Goal: Task Accomplishment & Management: Manage account settings

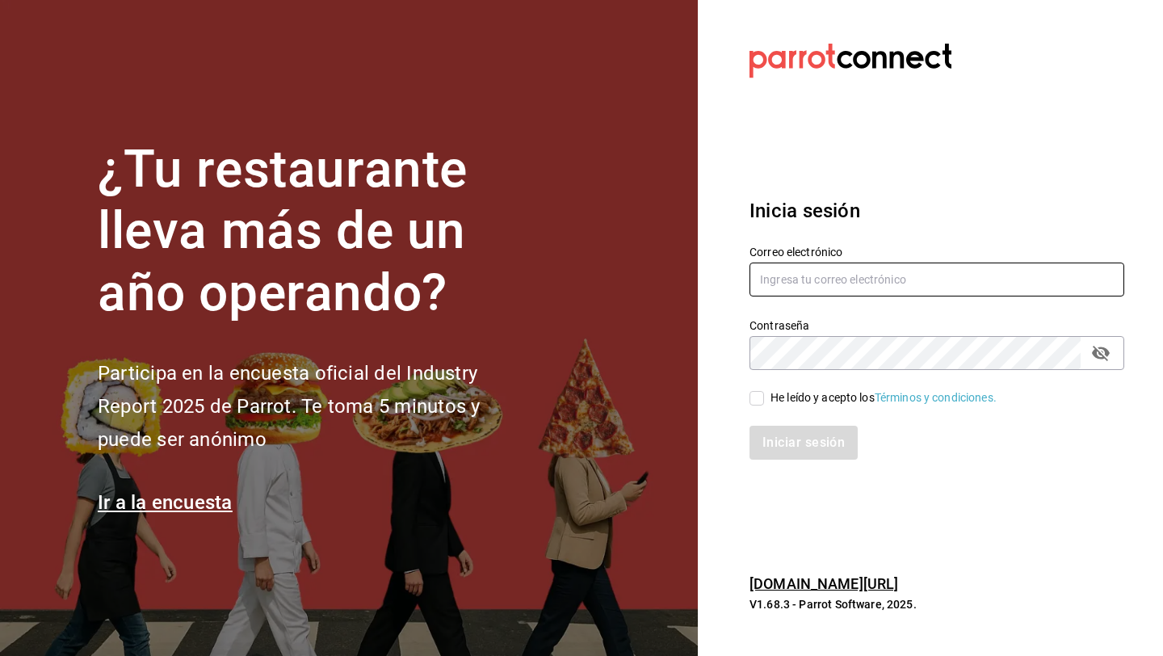
click at [774, 292] on input "text" at bounding box center [936, 279] width 375 height 34
type input "malamadre.mzo@gmail.com"
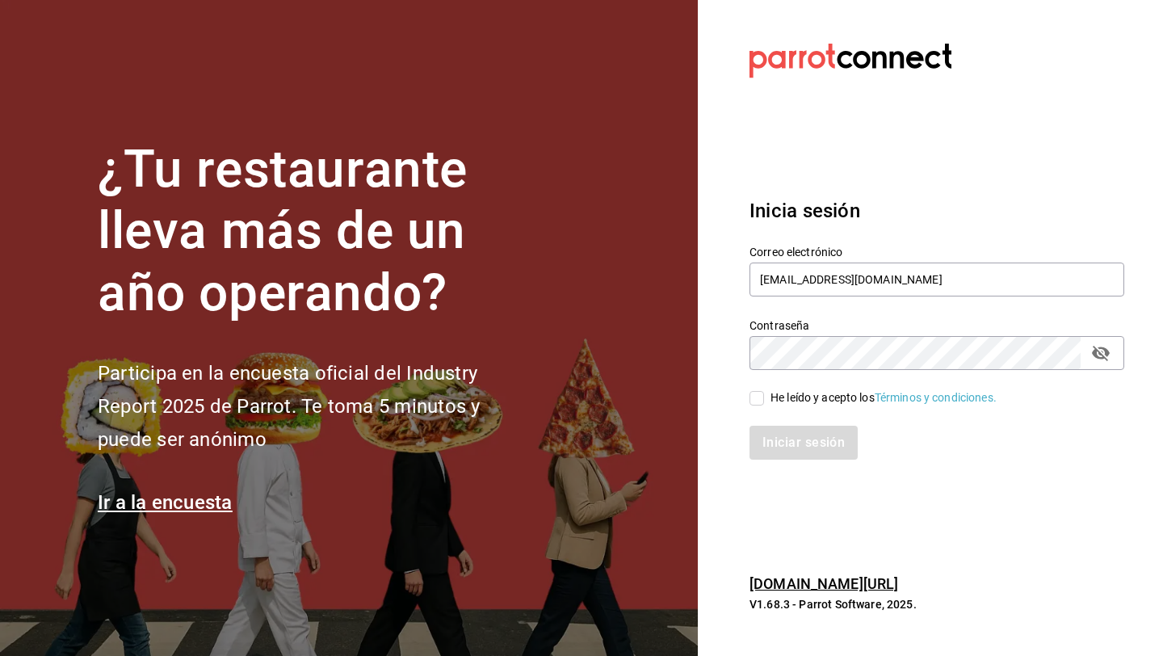
click at [762, 394] on input "He leído y acepto los Términos y condiciones." at bounding box center [756, 398] width 15 height 15
checkbox input "true"
click at [782, 444] on button "Iniciar sesión" at bounding box center [804, 443] width 110 height 34
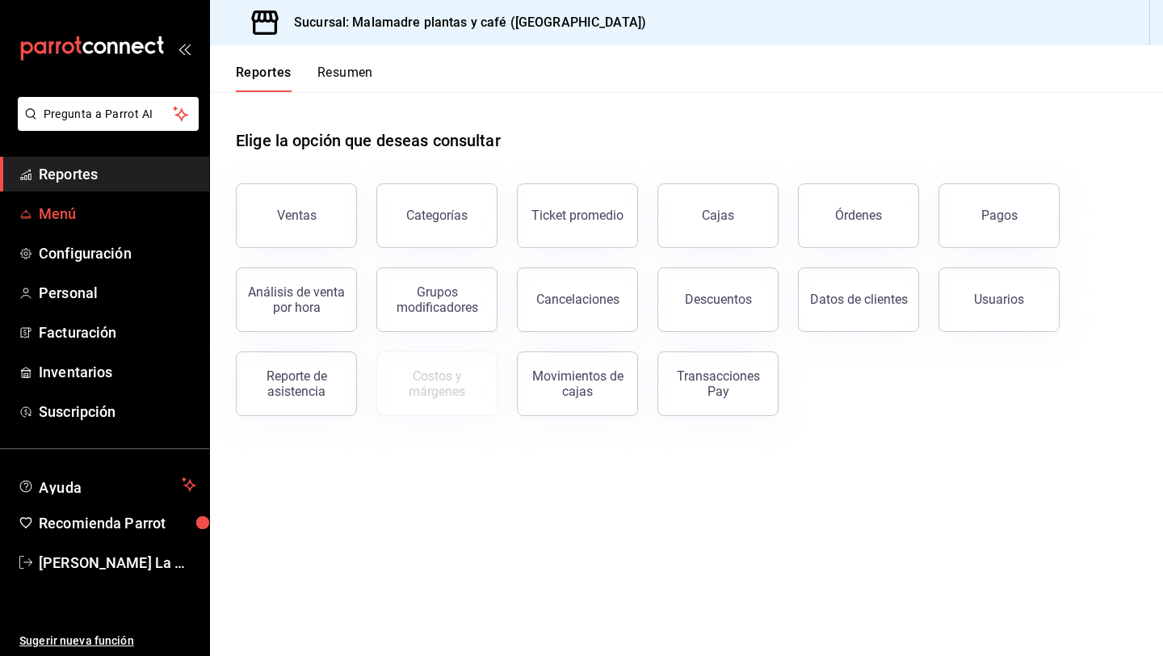
click at [73, 216] on span "Menú" at bounding box center [117, 214] width 157 height 22
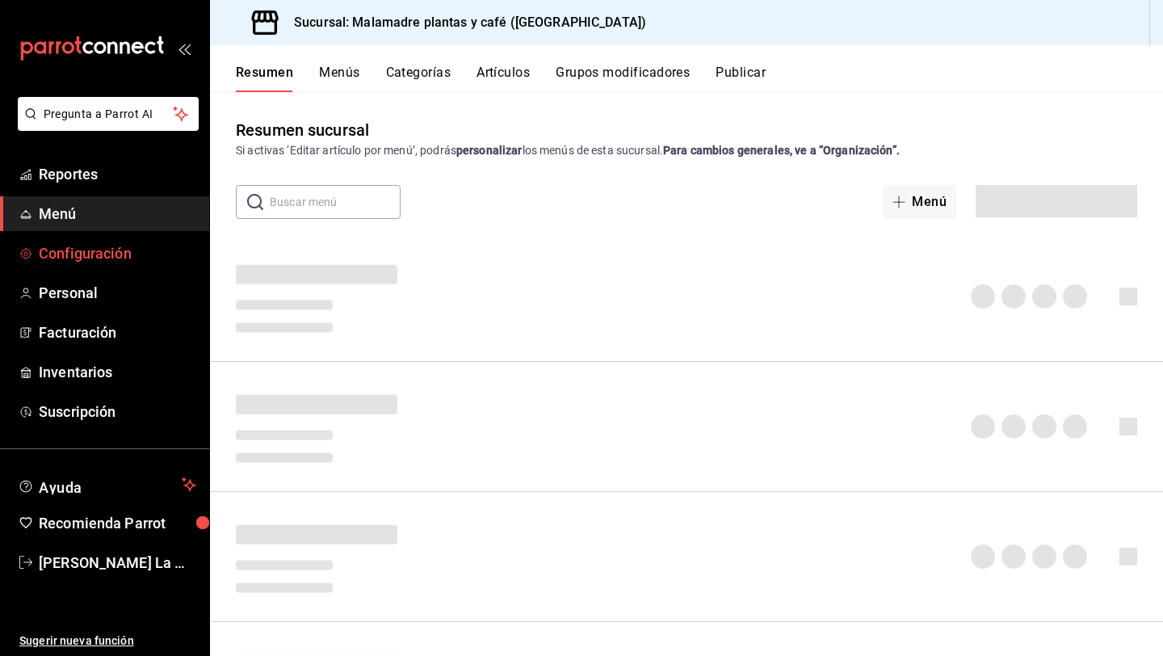
click at [75, 250] on span "Configuración" at bounding box center [117, 253] width 157 height 22
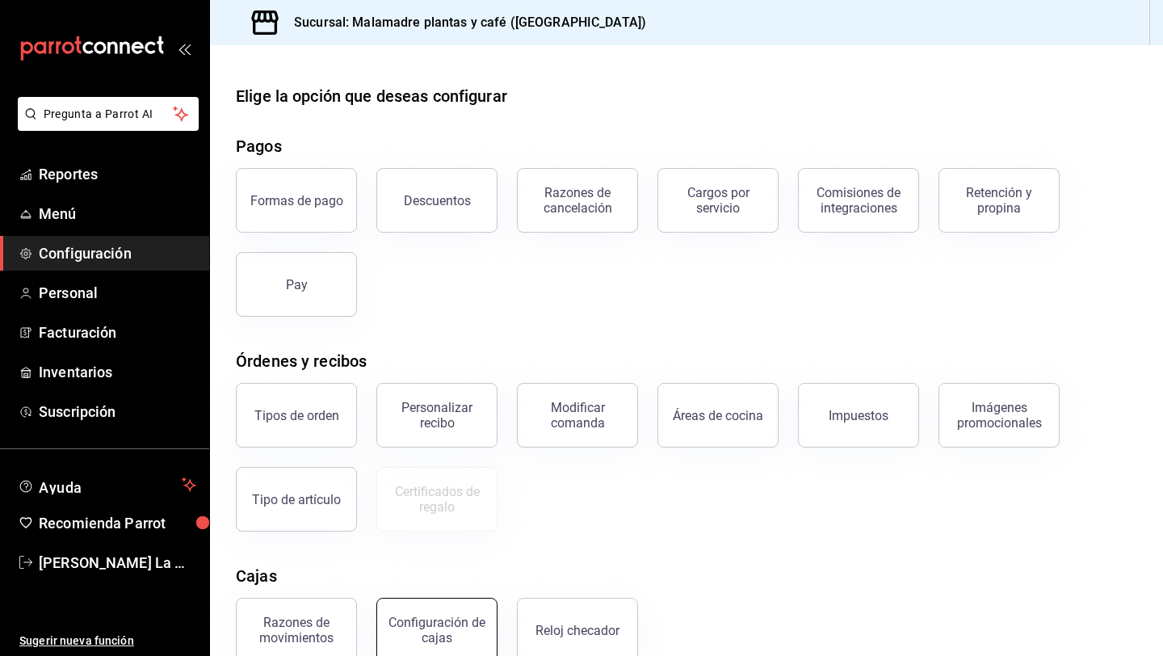
click at [404, 619] on div "Configuración de cajas" at bounding box center [437, 630] width 100 height 31
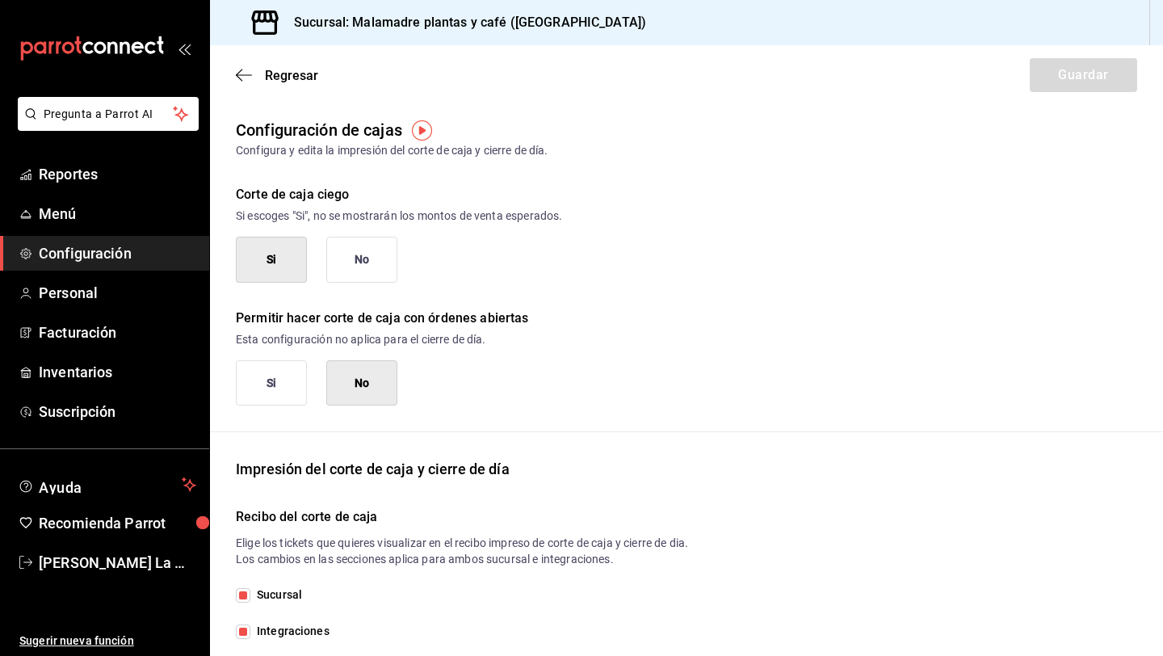
click at [404, 619] on div "Sucursal Integraciones" at bounding box center [686, 612] width 901 height 53
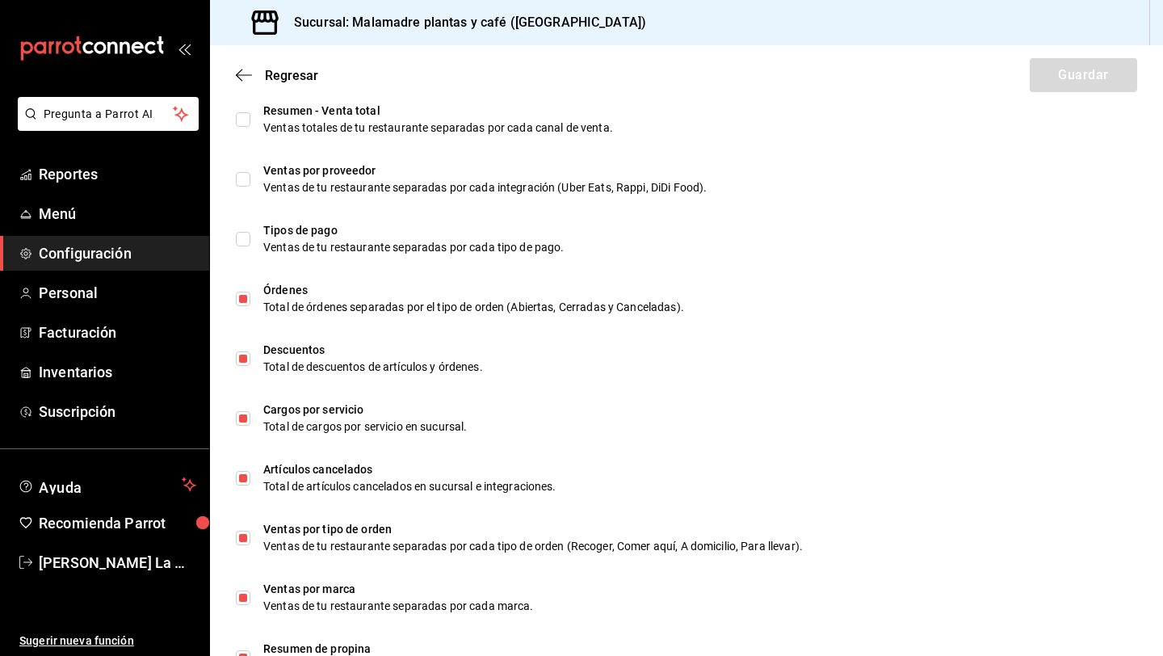
scroll to position [743, 0]
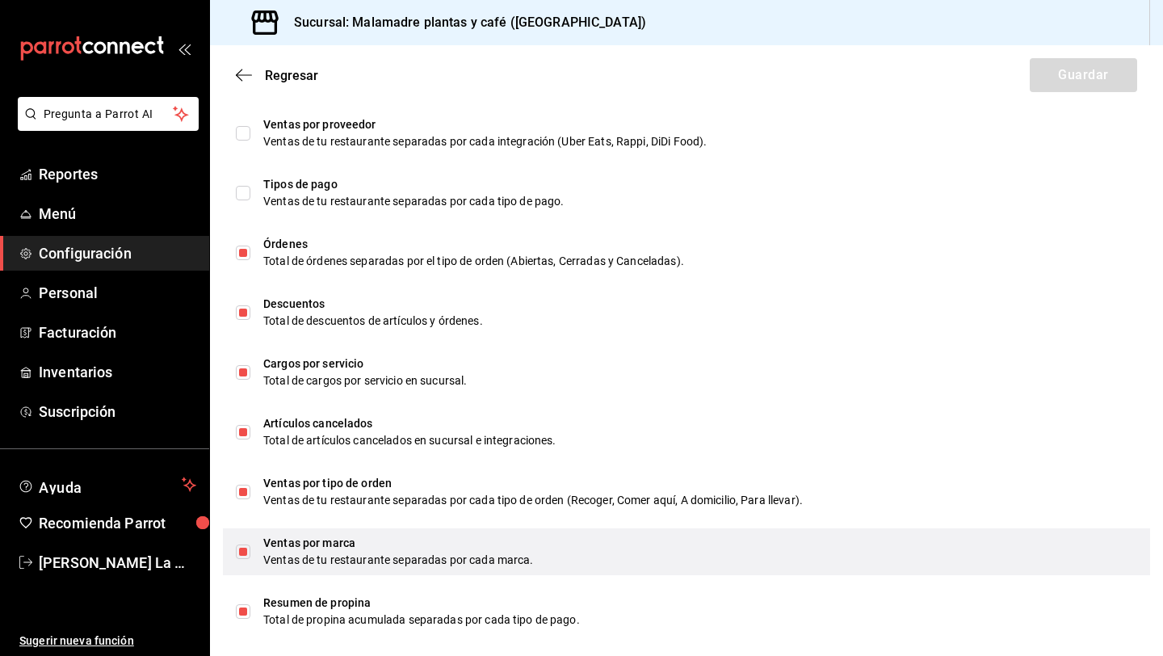
click at [241, 551] on input "checkbox" at bounding box center [243, 551] width 15 height 15
checkbox input "false"
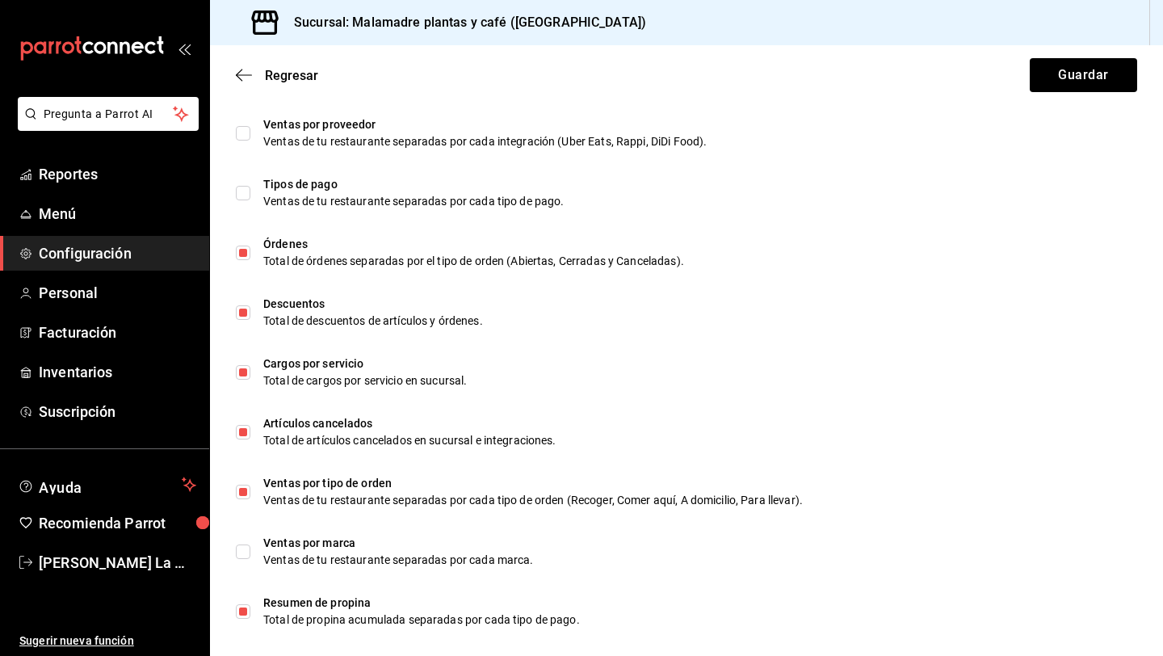
click at [1156, 369] on li "Cargos por servicio Total de cargos por servicio en sucursal." at bounding box center [686, 372] width 953 height 60
checkbox input "false"
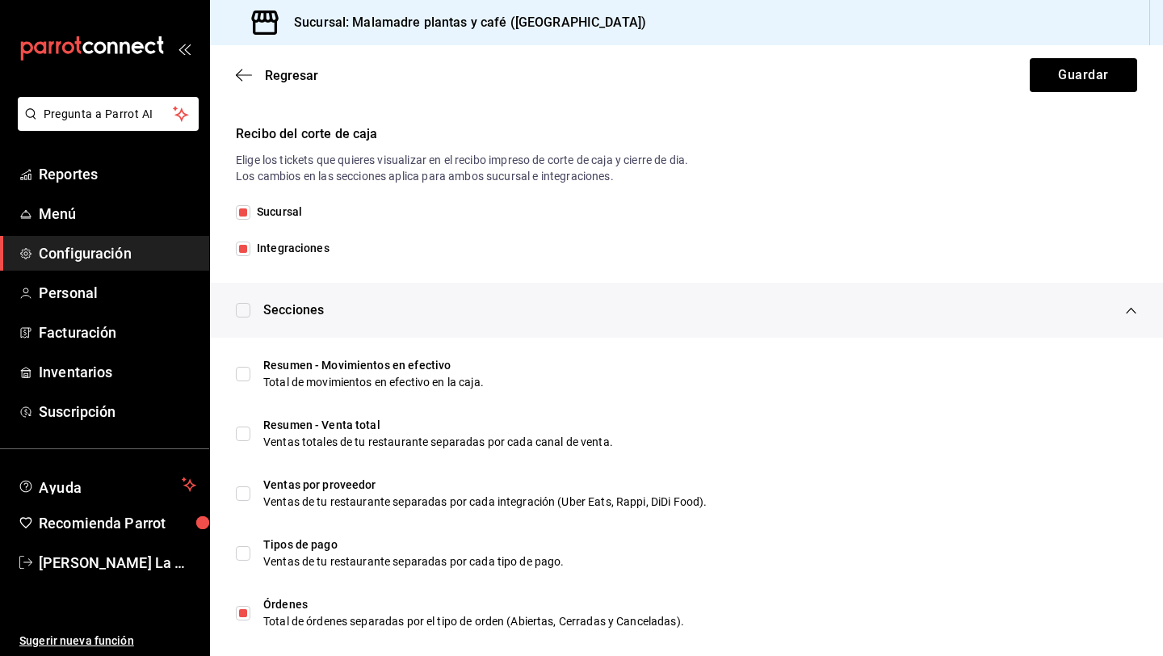
scroll to position [382, 0]
click at [257, 252] on span "Integraciones" at bounding box center [289, 249] width 79 height 17
click at [250, 252] on input "Integraciones" at bounding box center [243, 249] width 15 height 15
checkbox input "false"
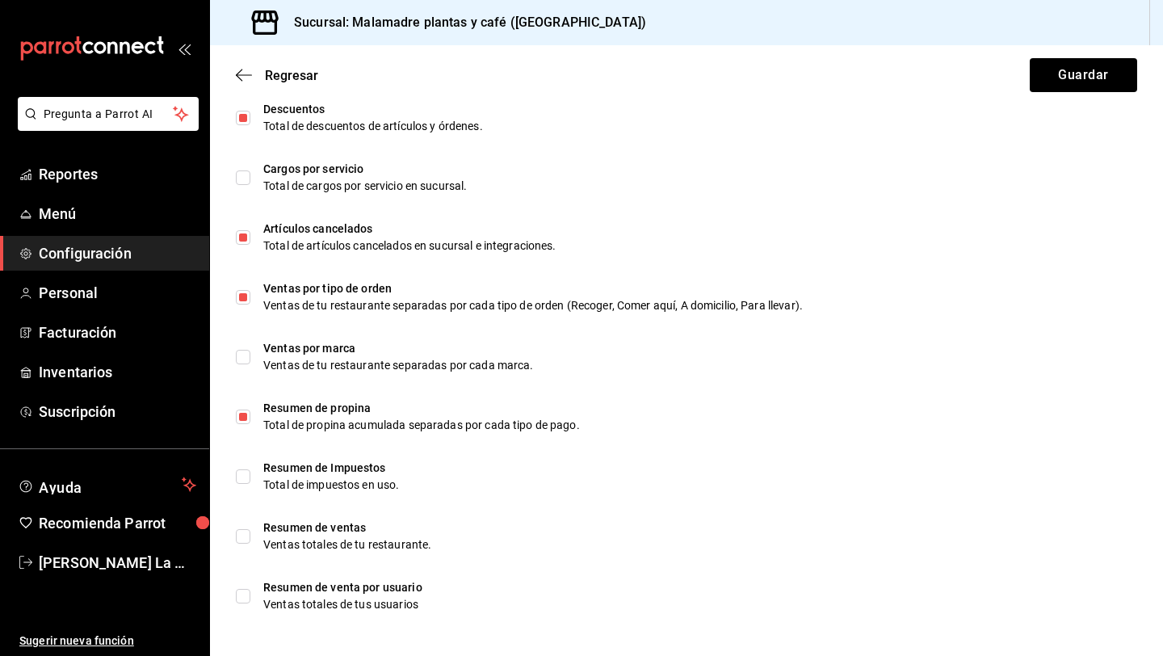
scroll to position [940, 0]
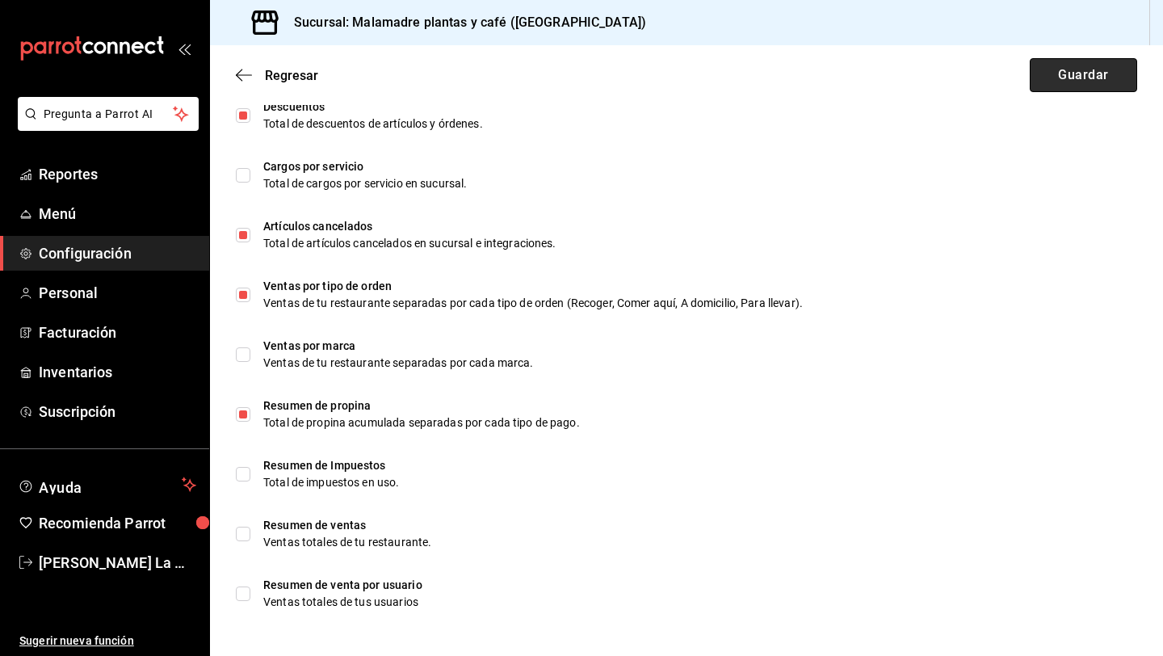
click at [1102, 90] on button "Guardar" at bounding box center [1083, 75] width 107 height 34
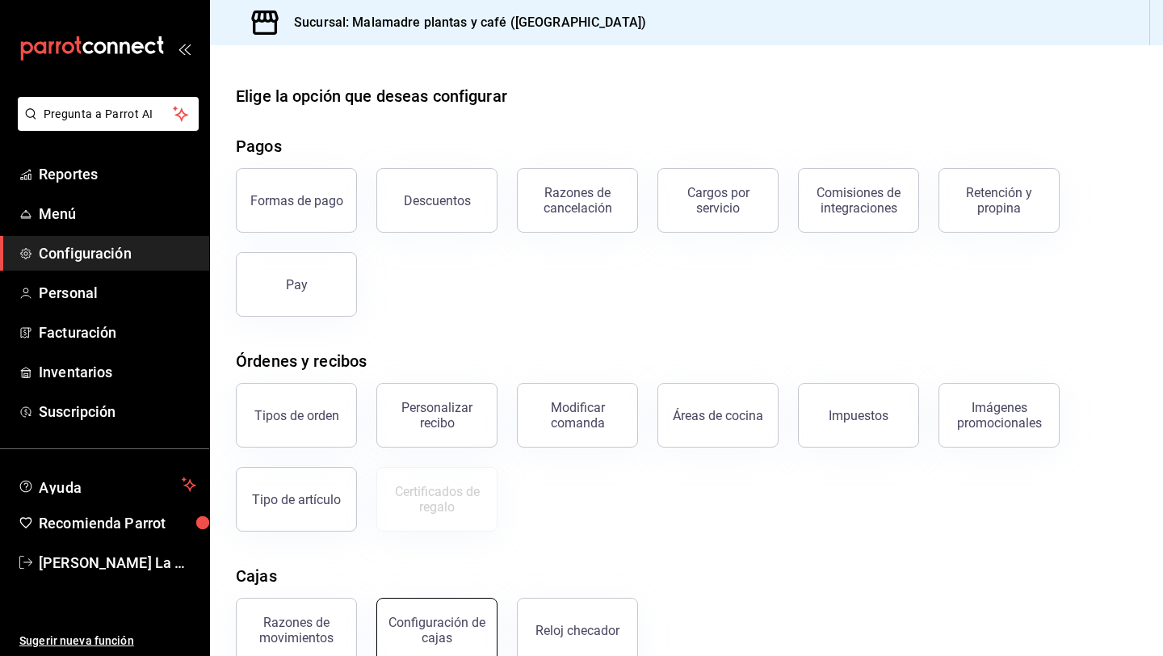
click at [455, 628] on div "Configuración de cajas" at bounding box center [437, 630] width 100 height 31
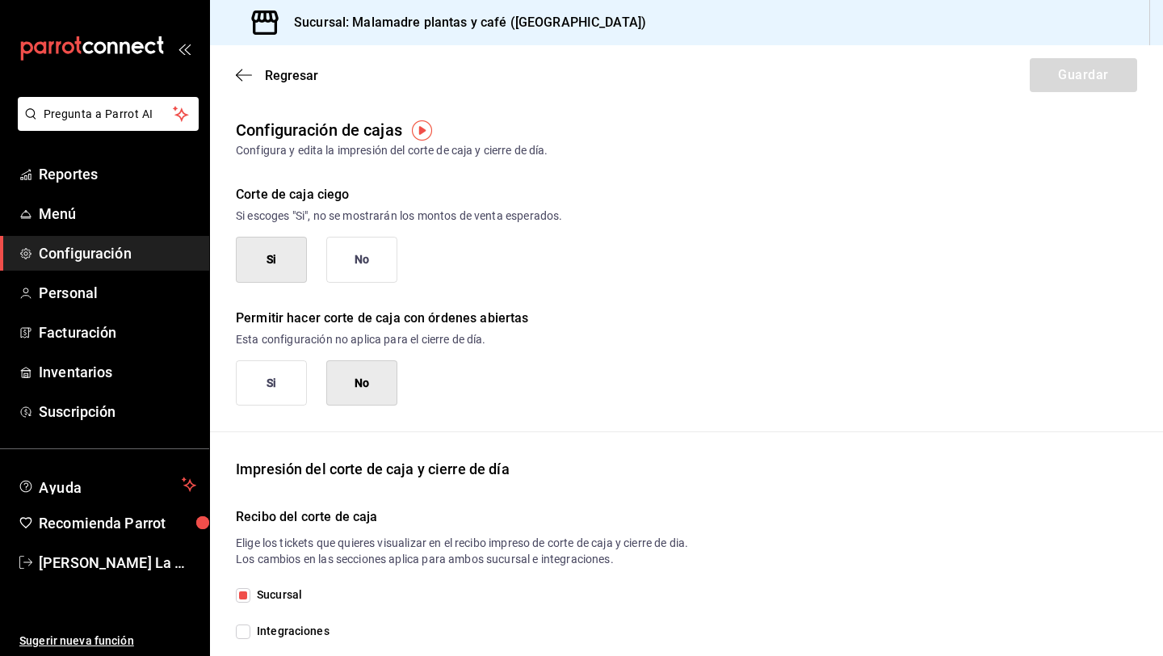
click at [693, 278] on div "Si No" at bounding box center [686, 260] width 901 height 46
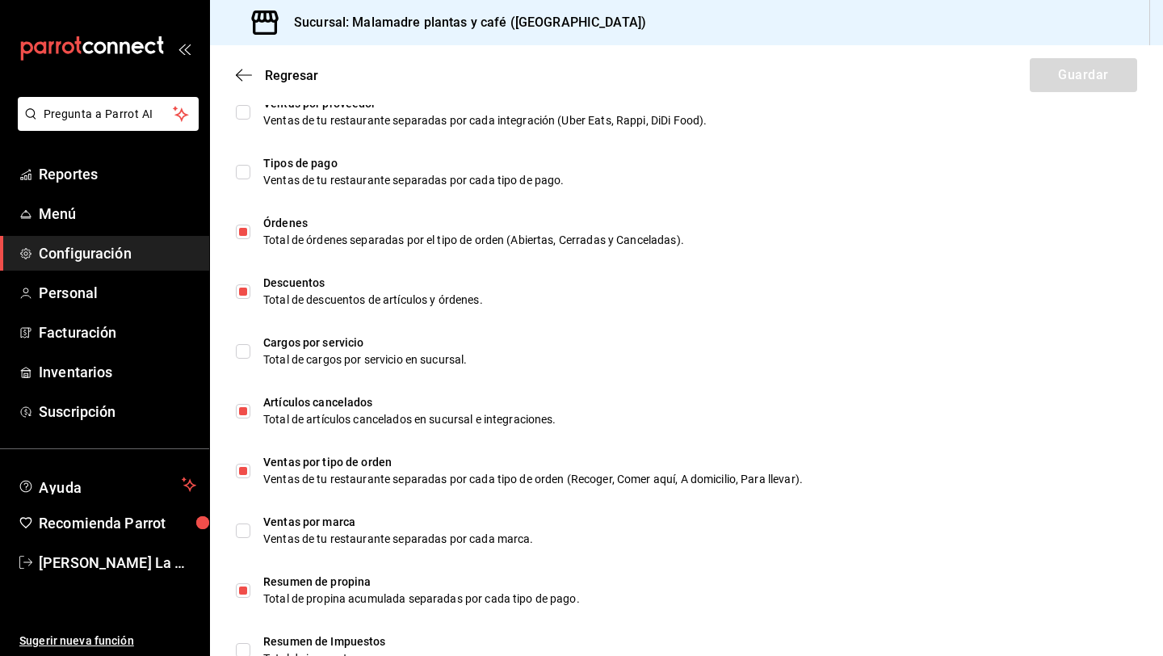
scroll to position [808, 0]
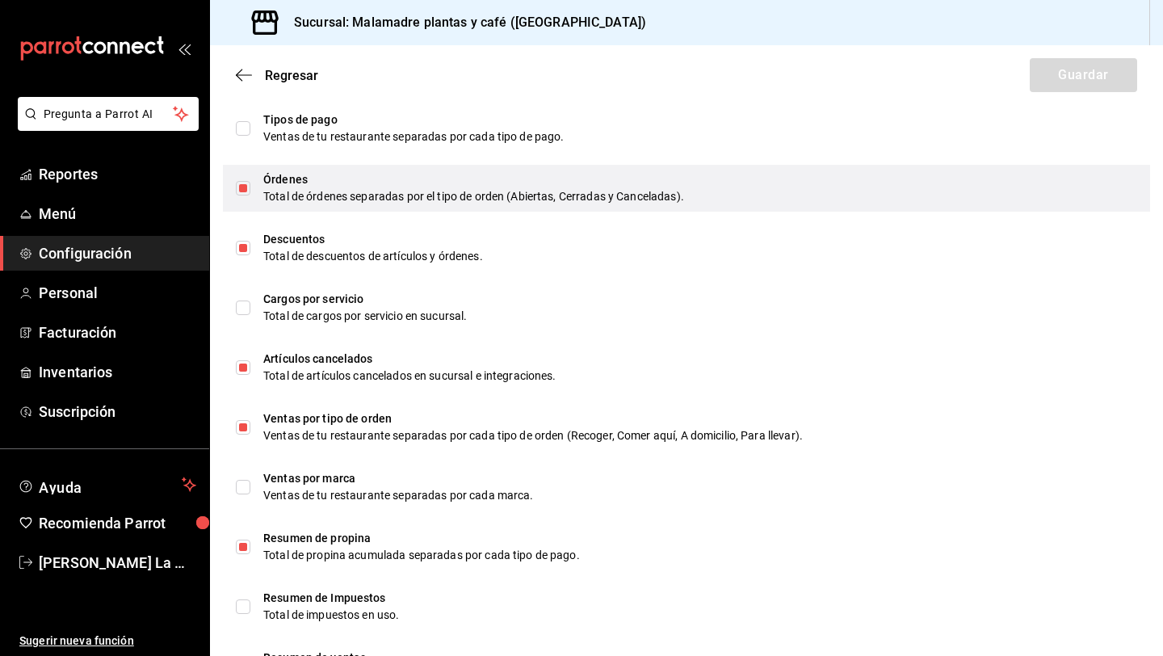
click at [247, 186] on input "checkbox" at bounding box center [243, 188] width 15 height 15
checkbox input "false"
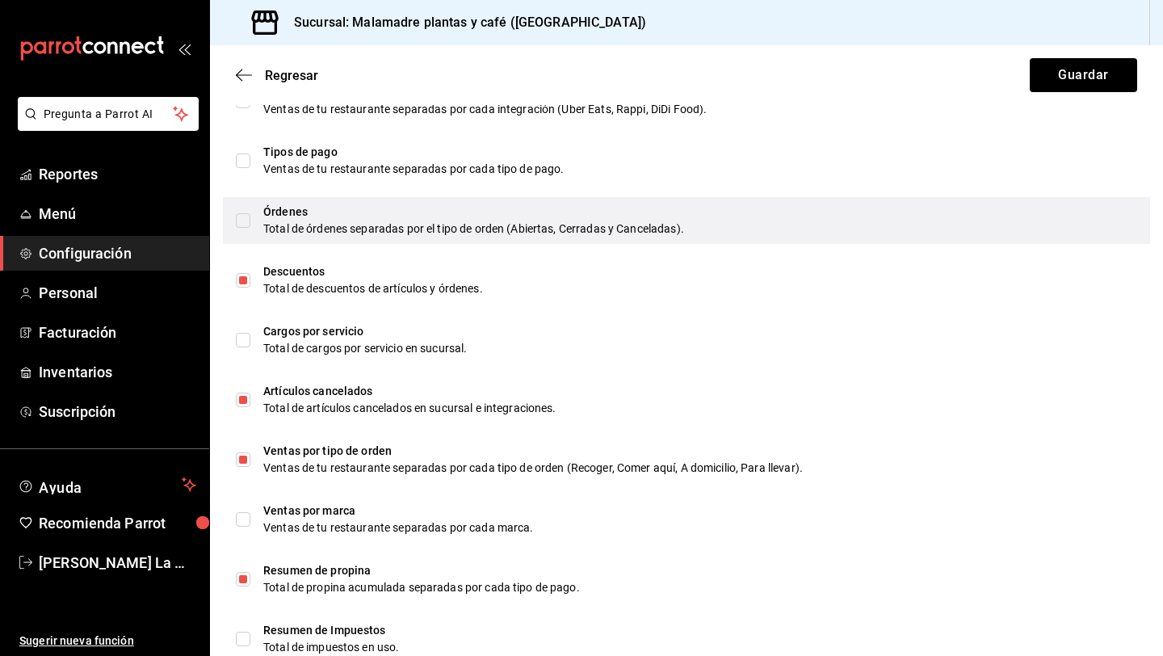
scroll to position [746, 0]
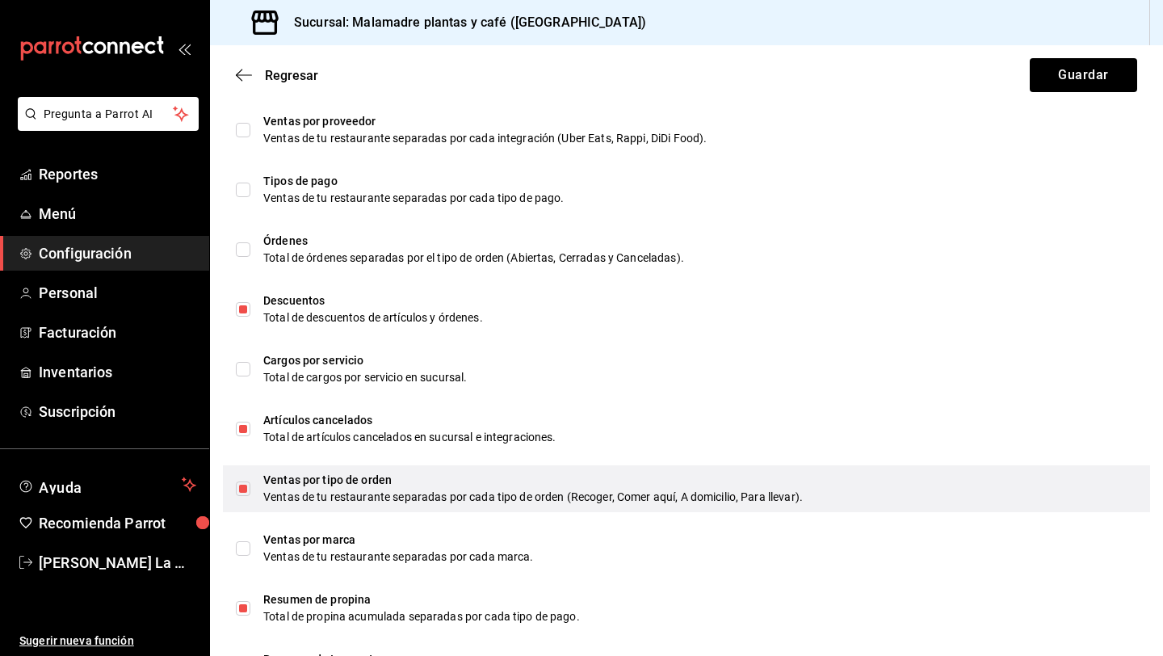
click at [246, 485] on input "checkbox" at bounding box center [243, 488] width 15 height 15
checkbox input "false"
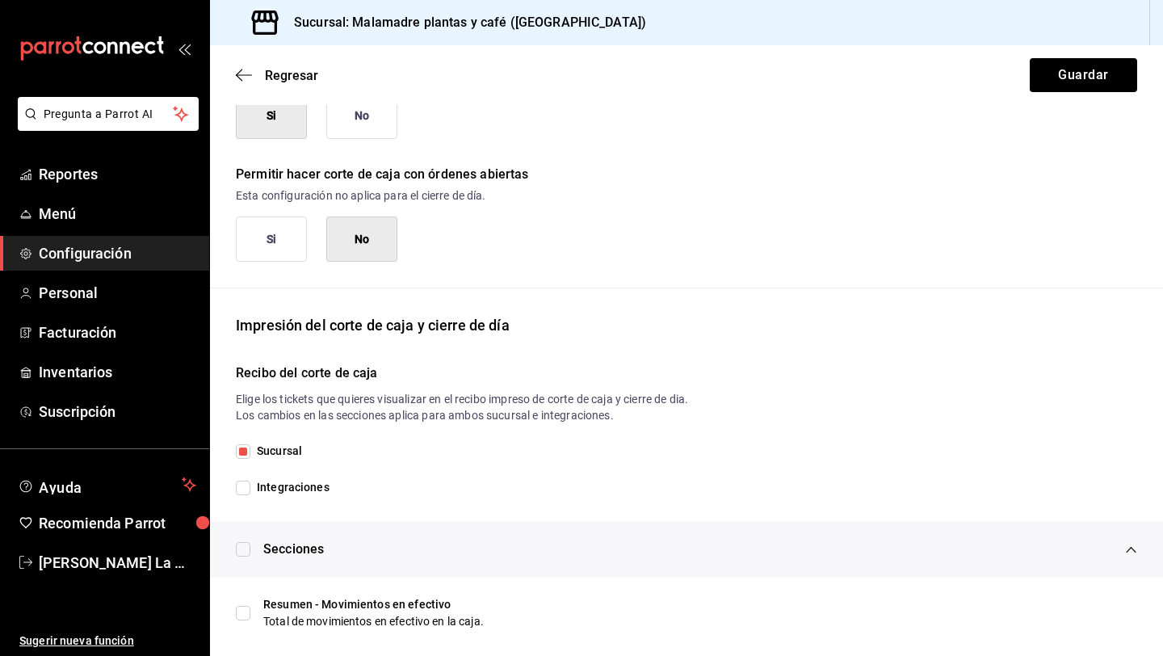
scroll to position [68, 0]
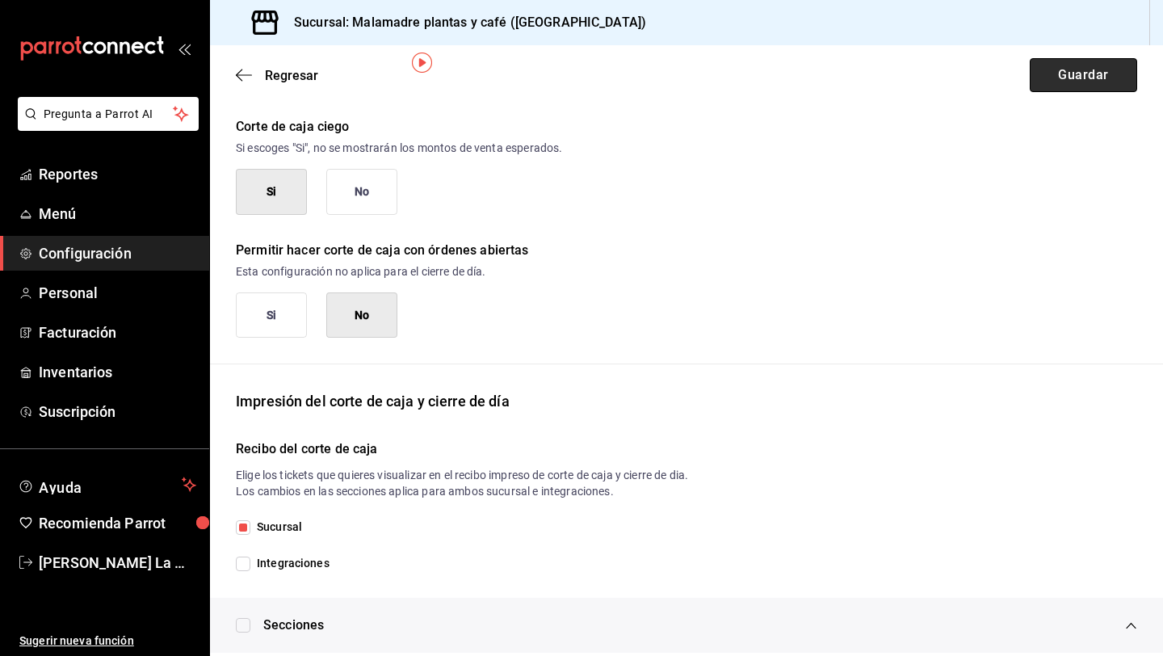
click at [1073, 82] on button "Guardar" at bounding box center [1083, 75] width 107 height 34
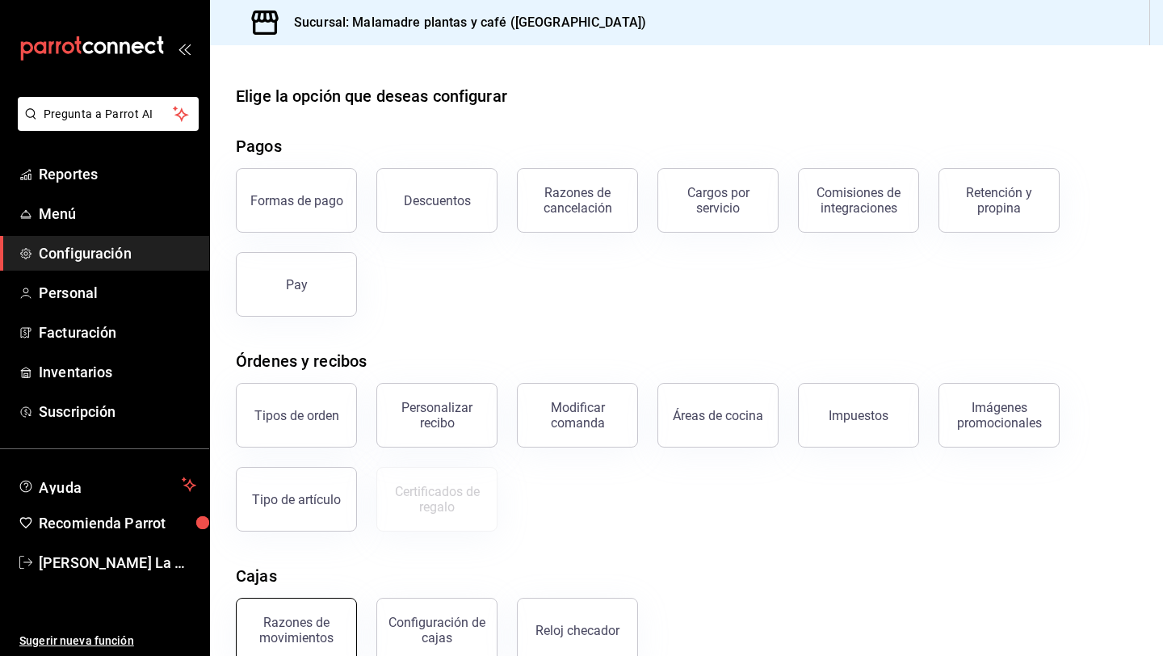
click at [320, 641] on div "Razones de movimientos" at bounding box center [296, 630] width 100 height 31
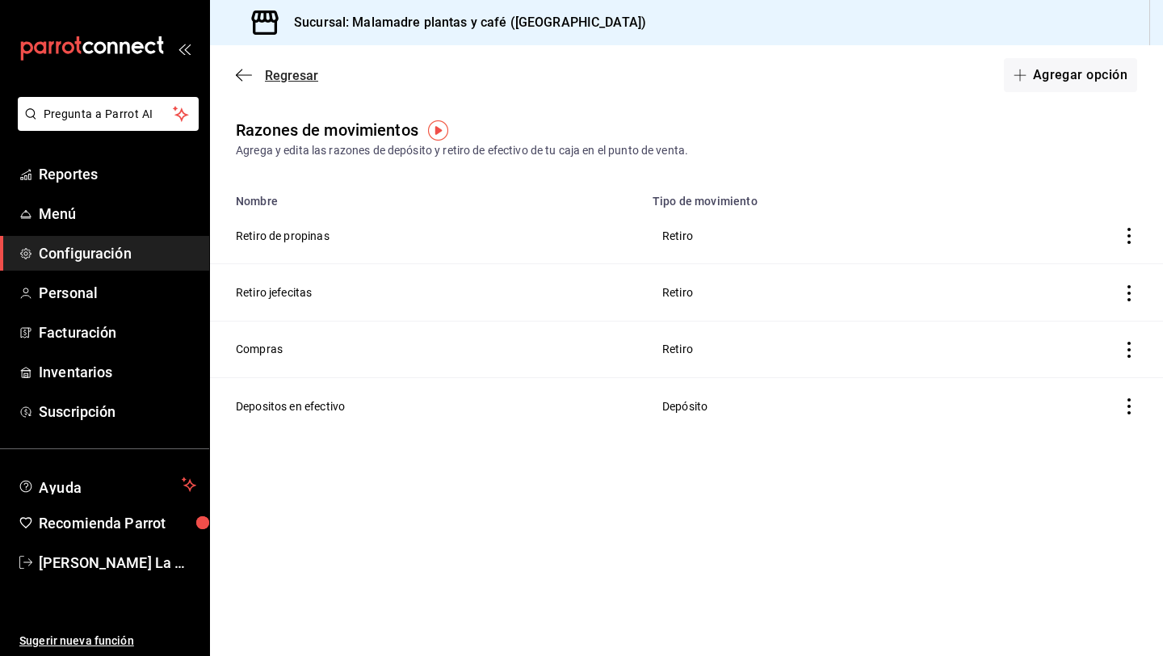
click at [249, 81] on icon "button" at bounding box center [244, 75] width 16 height 15
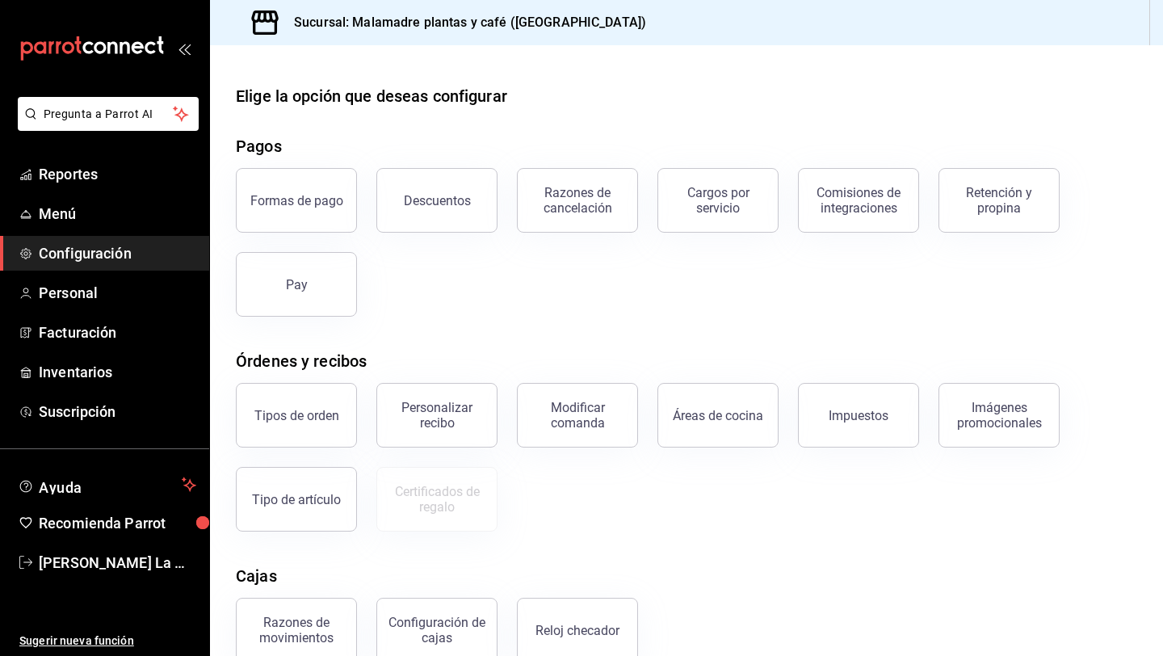
click at [468, 106] on div "Elige la opción que deseas configurar" at bounding box center [371, 96] width 271 height 24
click at [132, 561] on span "[PERSON_NAME] La Mantaraya" at bounding box center [117, 563] width 157 height 22
